Goal: Transaction & Acquisition: Purchase product/service

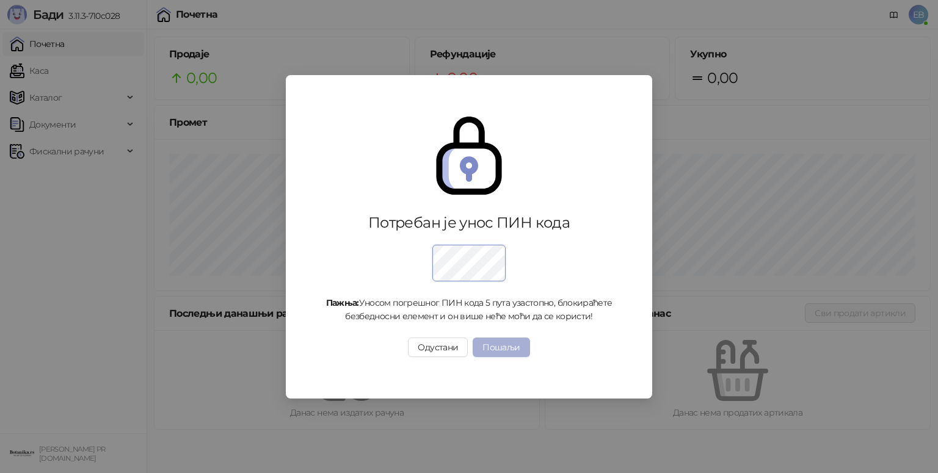
click at [495, 342] on button "Пошаљи" at bounding box center [501, 348] width 57 height 20
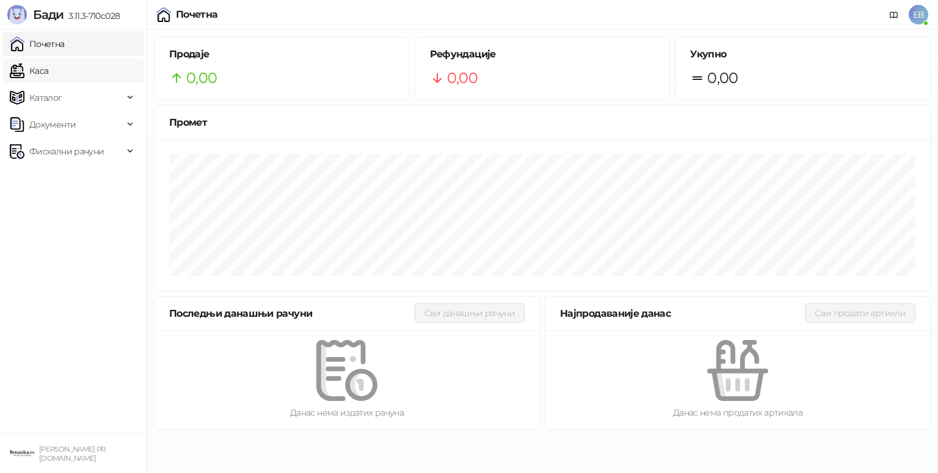
click at [48, 70] on link "Каса" at bounding box center [29, 71] width 38 height 24
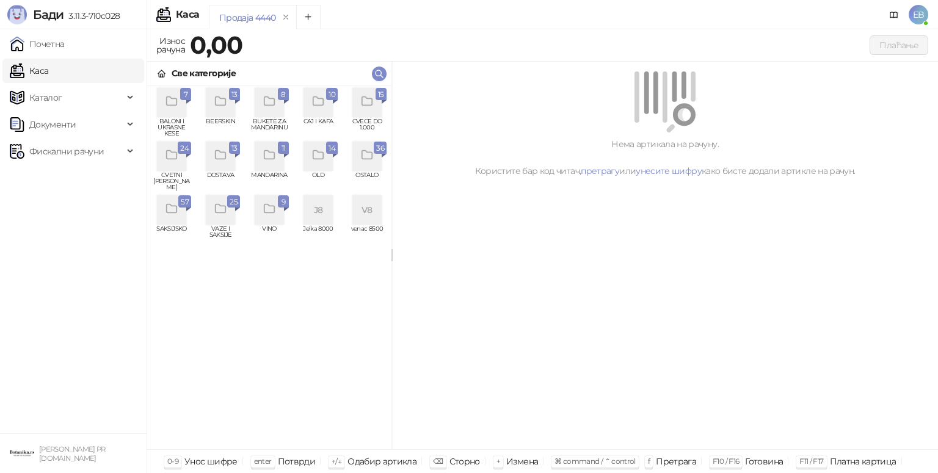
click at [368, 109] on div "grid" at bounding box center [366, 102] width 29 height 29
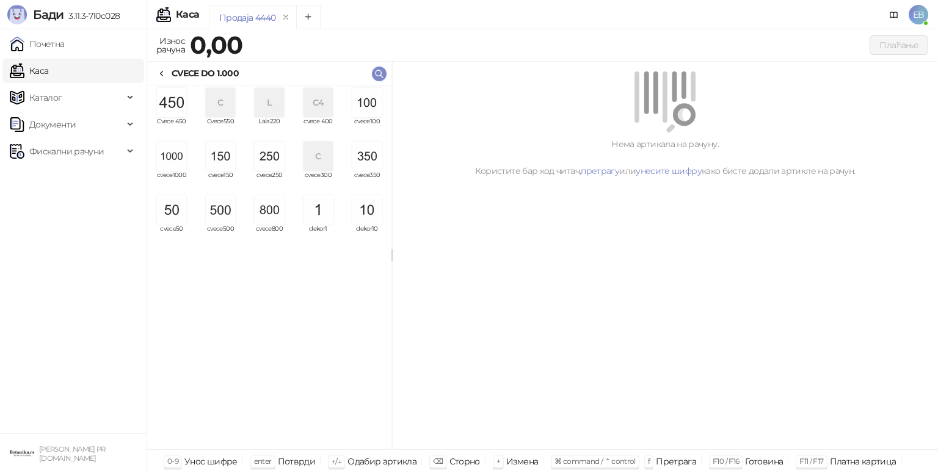
click at [171, 158] on img "grid" at bounding box center [171, 156] width 29 height 29
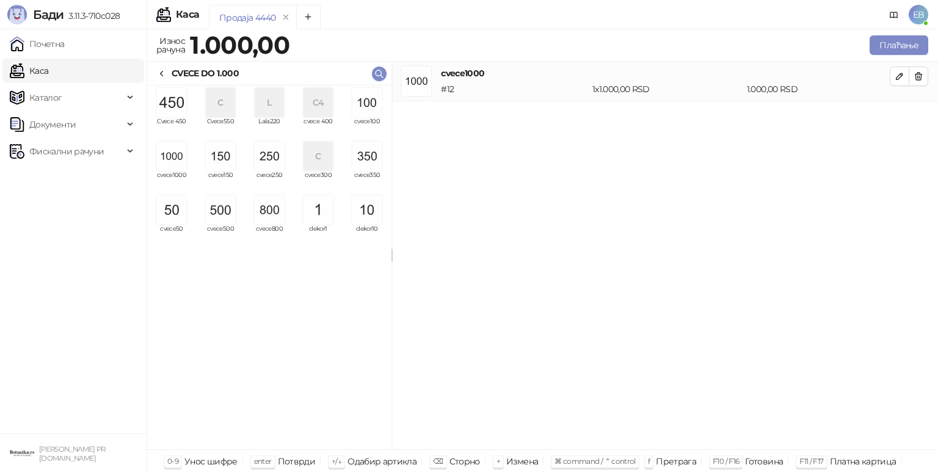
click at [173, 110] on img "grid" at bounding box center [171, 102] width 29 height 29
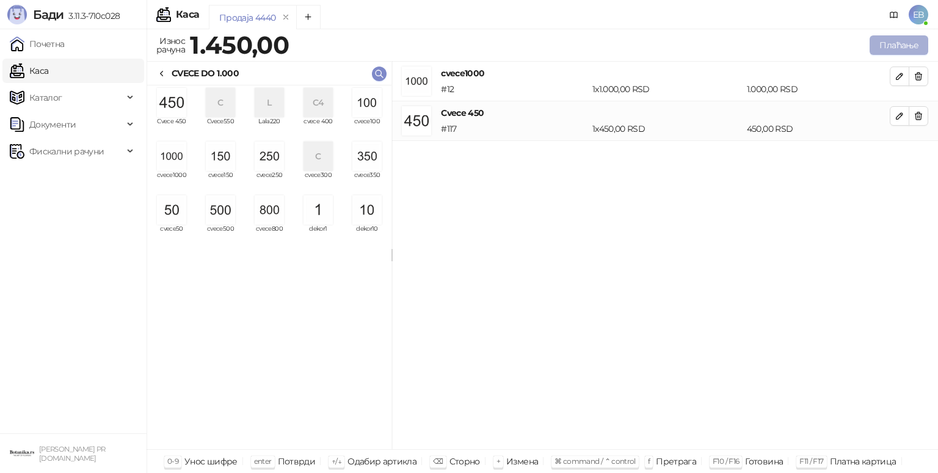
click at [895, 53] on button "Плаћање" at bounding box center [899, 45] width 59 height 20
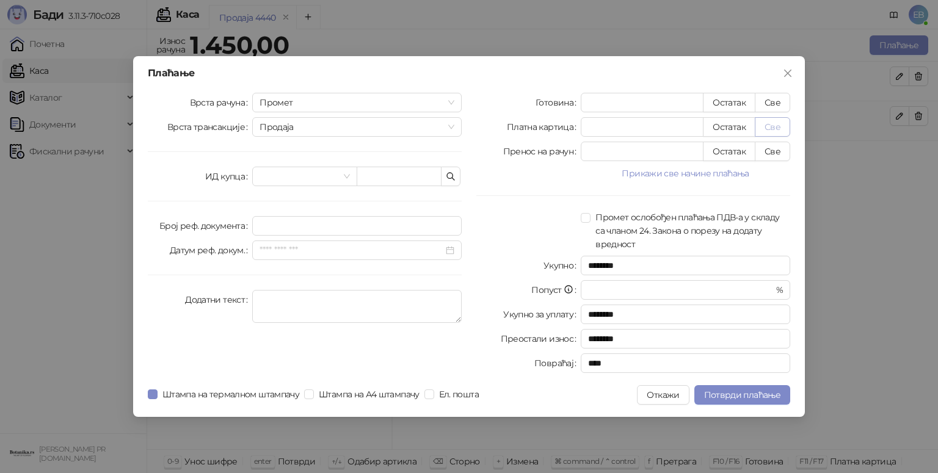
click at [775, 123] on button "Све" at bounding box center [772, 127] width 35 height 20
type input "****"
click at [721, 396] on span "Потврди плаћање" at bounding box center [742, 395] width 76 height 11
